Goal: Obtain resource: Obtain resource

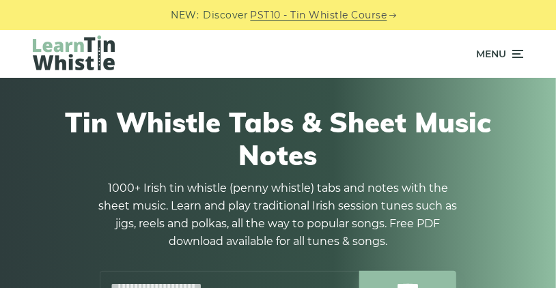
scroll to position [312, 0]
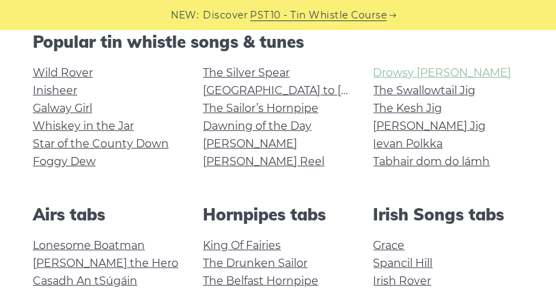
click at [432, 76] on link "Drowsy [PERSON_NAME]" at bounding box center [443, 72] width 138 height 13
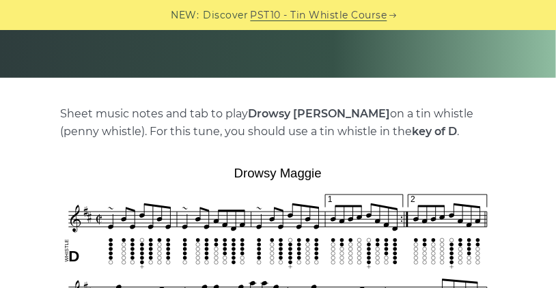
scroll to position [156, 0]
